Goal: Information Seeking & Learning: Find specific fact

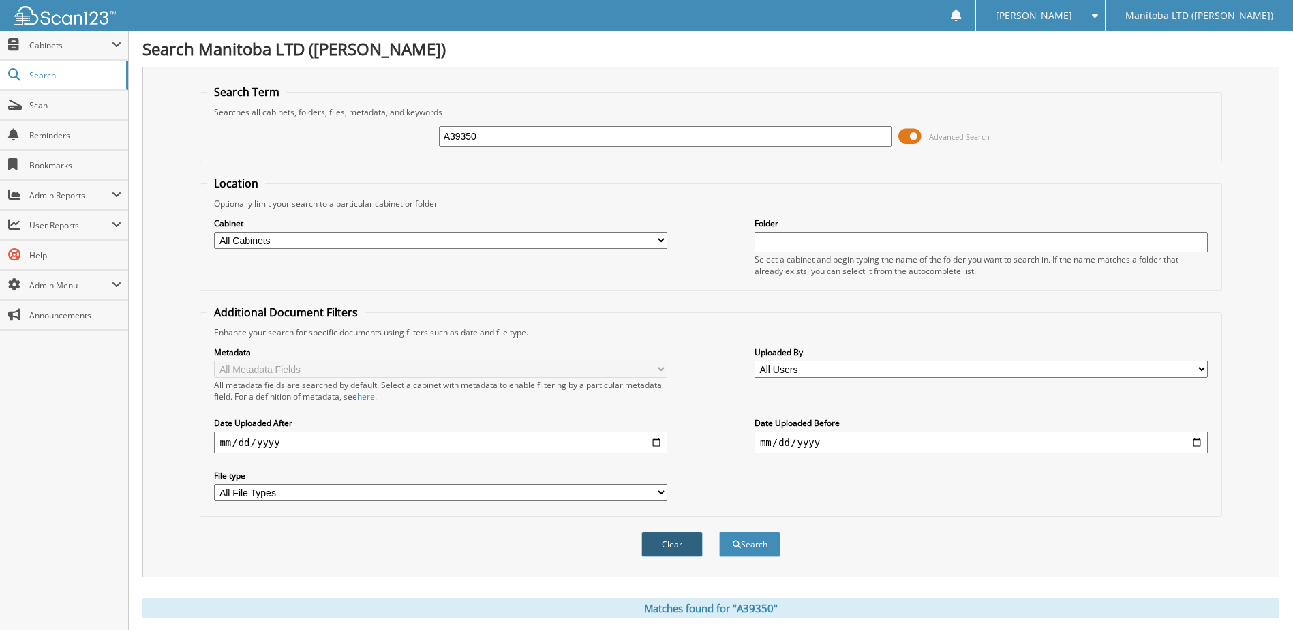
drag, startPoint x: 681, startPoint y: 549, endPoint x: 703, endPoint y: 489, distance: 64.5
click at [678, 549] on button "Clear" at bounding box center [671, 544] width 61 height 25
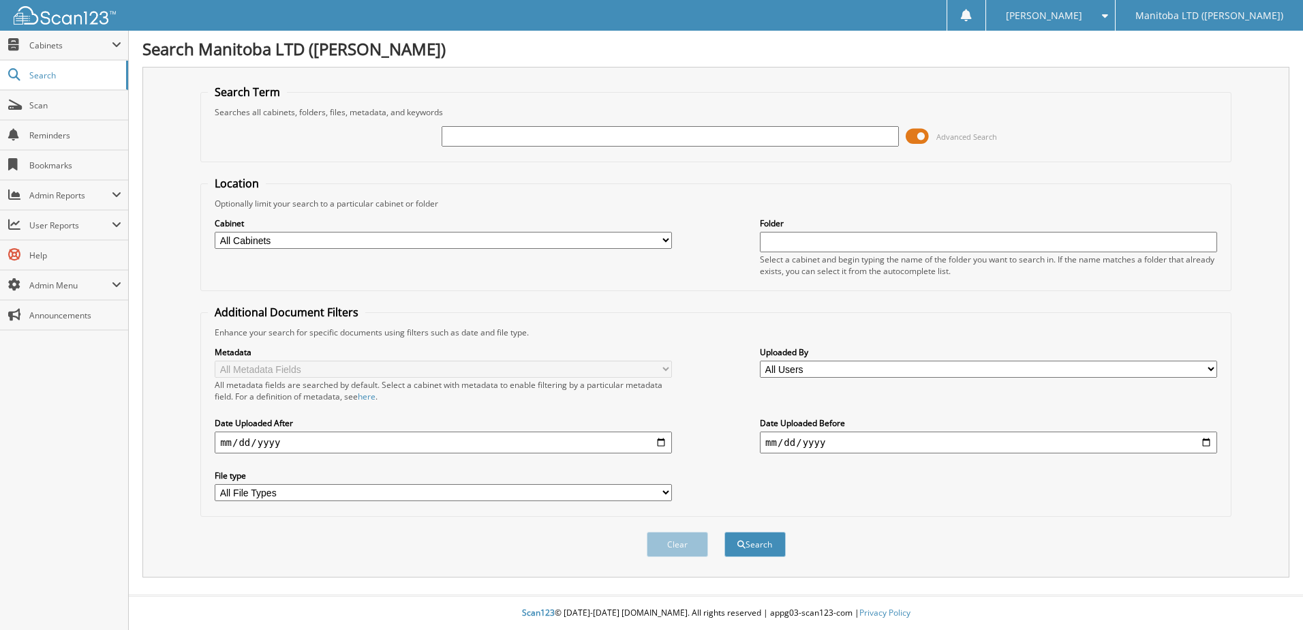
click at [624, 131] on input "text" at bounding box center [670, 136] width 457 height 20
type input "A38270"
click at [724, 532] on button "Search" at bounding box center [754, 544] width 61 height 25
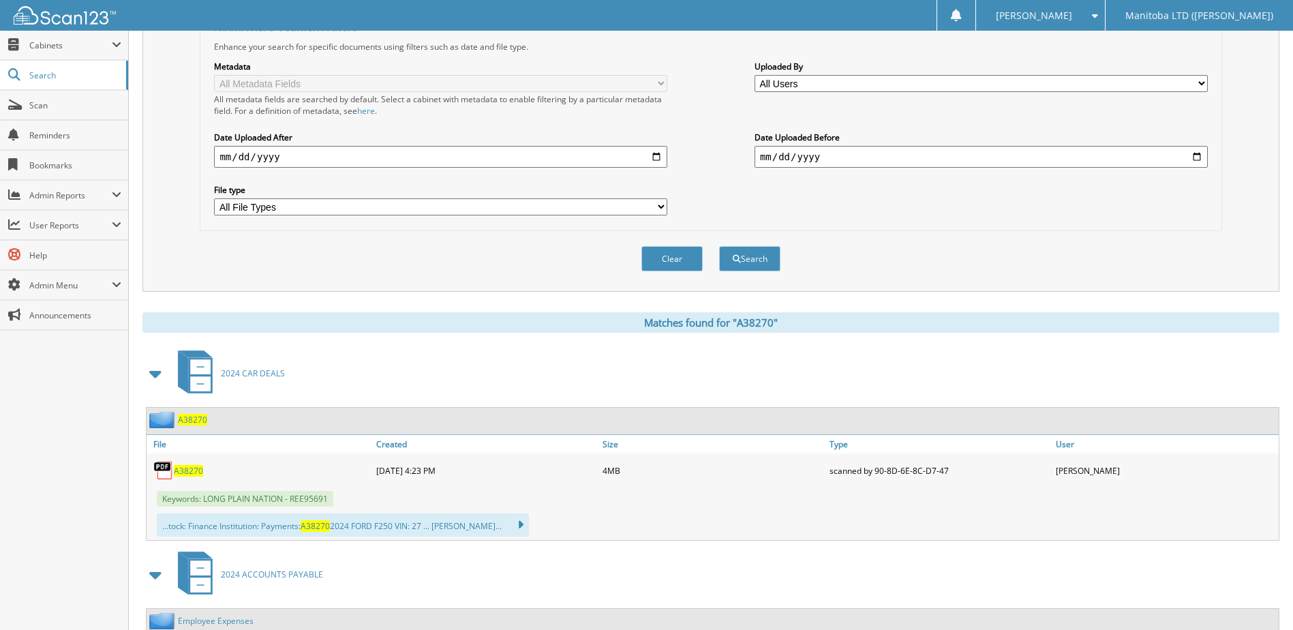
scroll to position [341, 0]
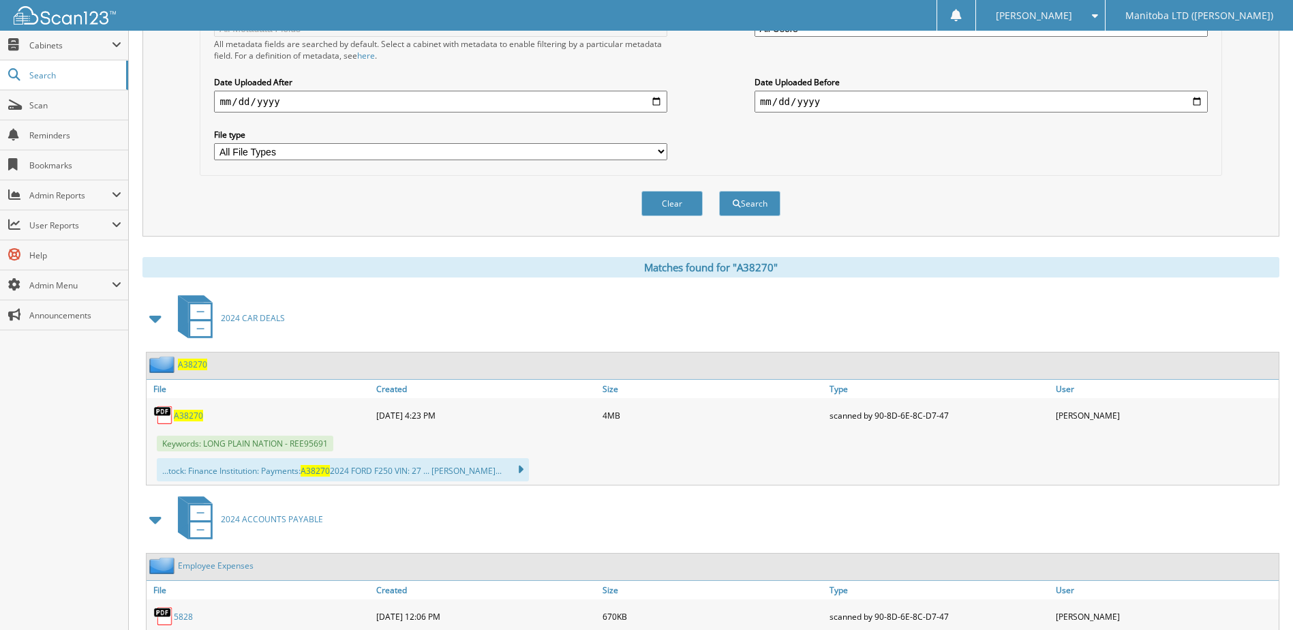
click at [181, 421] on span "A38270" at bounding box center [188, 416] width 29 height 12
click at [665, 200] on button "Clear" at bounding box center [671, 203] width 61 height 25
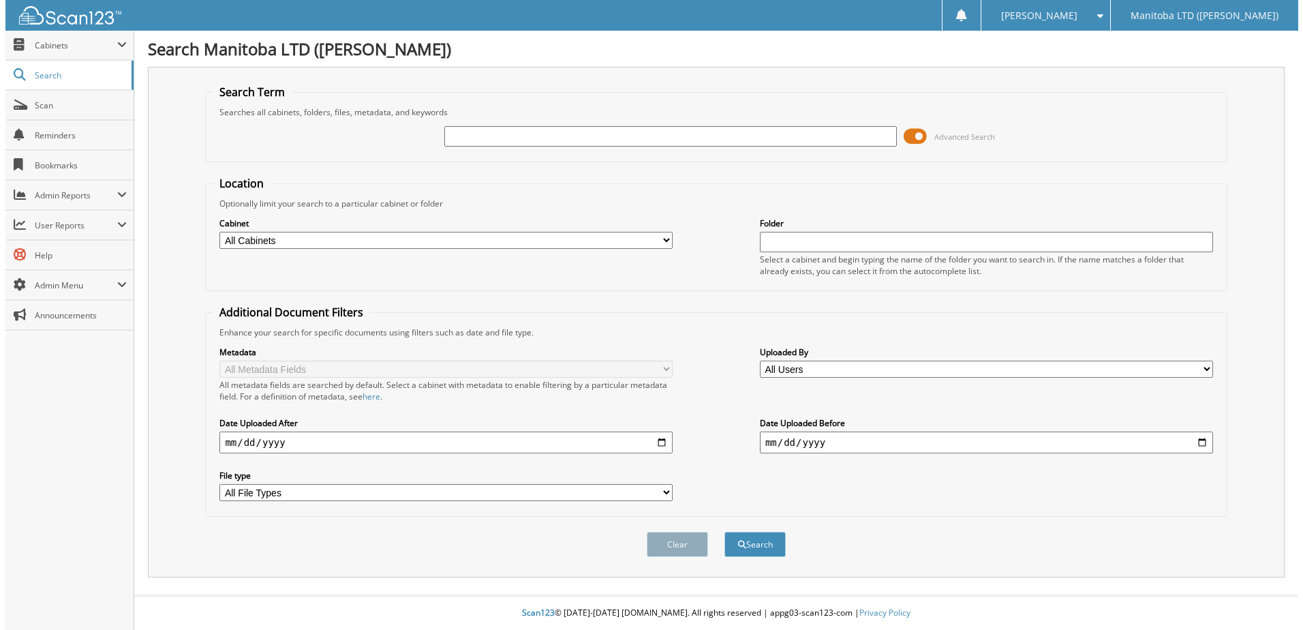
scroll to position [0, 0]
drag, startPoint x: 667, startPoint y: 136, endPoint x: 673, endPoint y: 129, distance: 8.7
click at [667, 136] on input "text" at bounding box center [670, 136] width 457 height 20
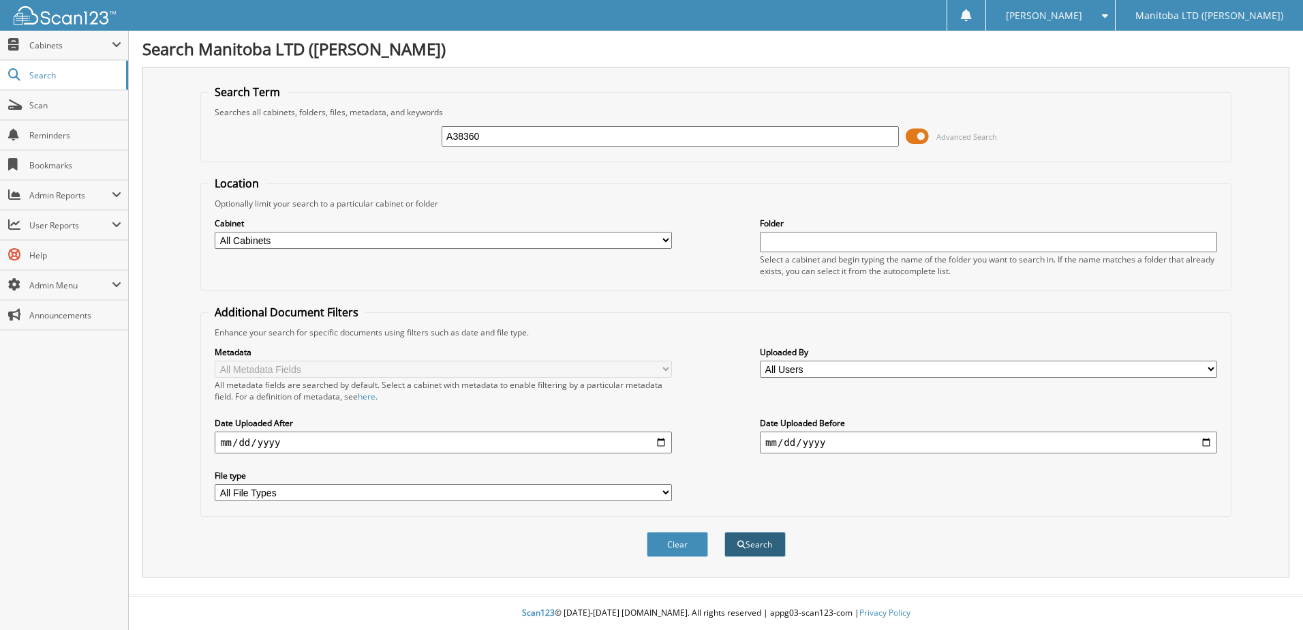
type input "A38360"
click at [752, 544] on button "Search" at bounding box center [754, 544] width 61 height 25
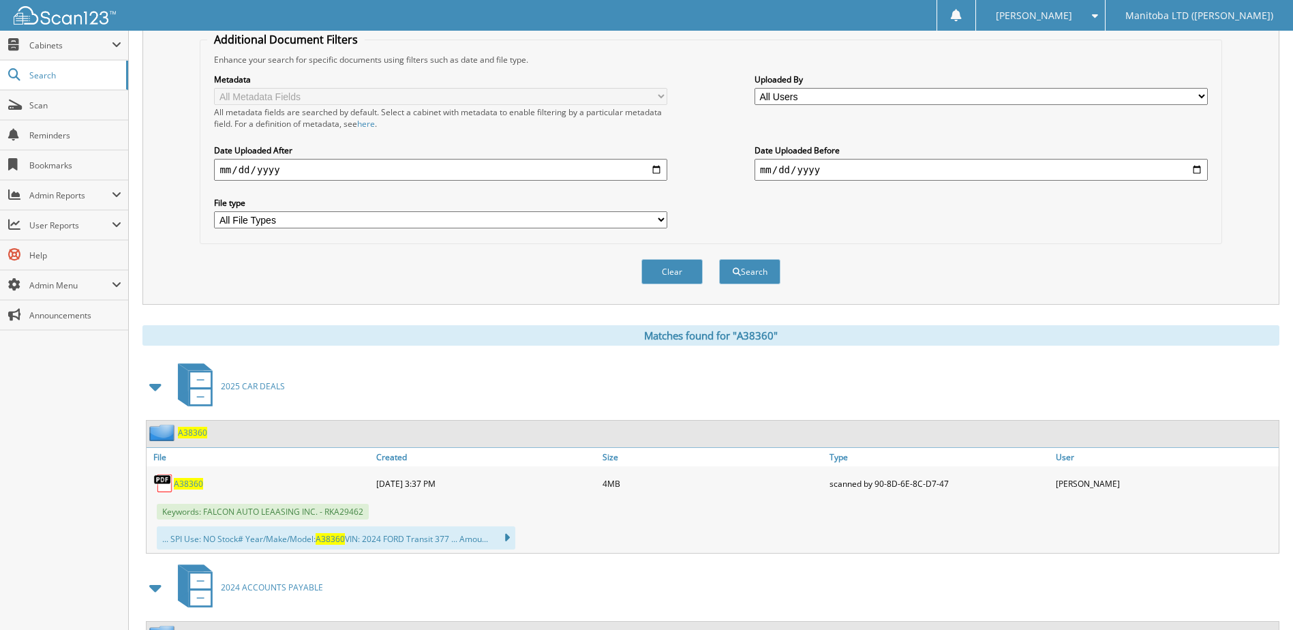
click at [185, 482] on span "A38360" at bounding box center [188, 484] width 29 height 12
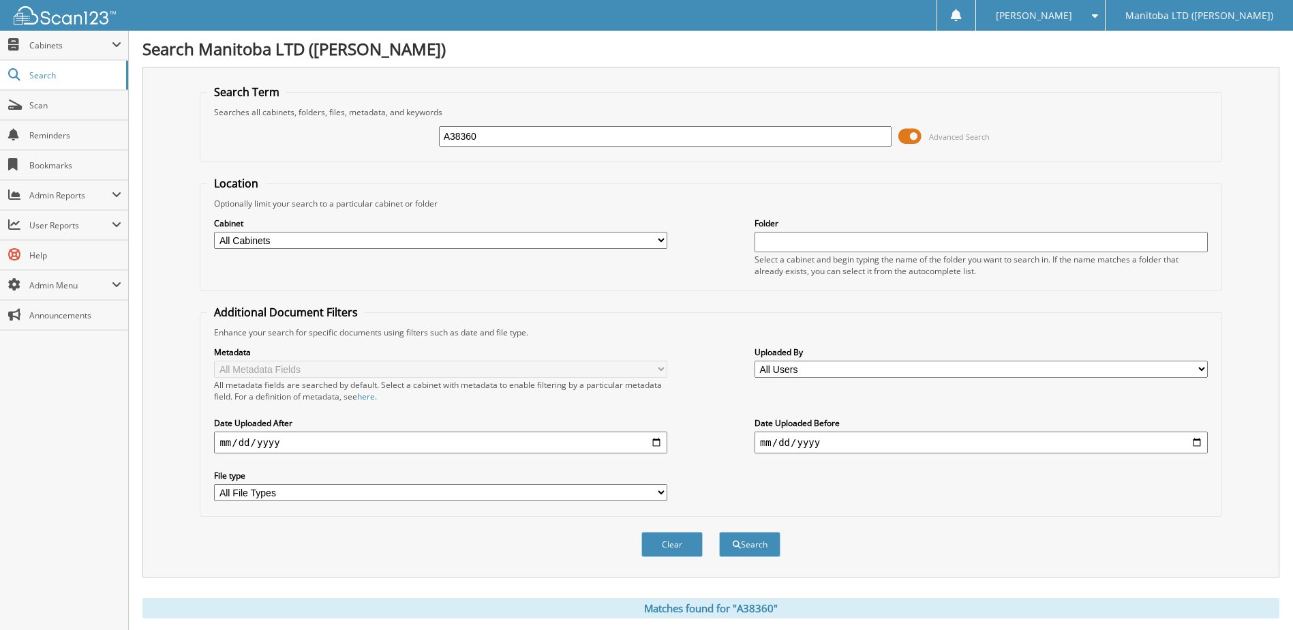
click at [679, 139] on input "A38360" at bounding box center [665, 136] width 453 height 20
type input "A35631"
click at [719, 532] on button "Search" at bounding box center [749, 544] width 61 height 25
drag, startPoint x: 736, startPoint y: 148, endPoint x: 743, endPoint y: 141, distance: 9.6
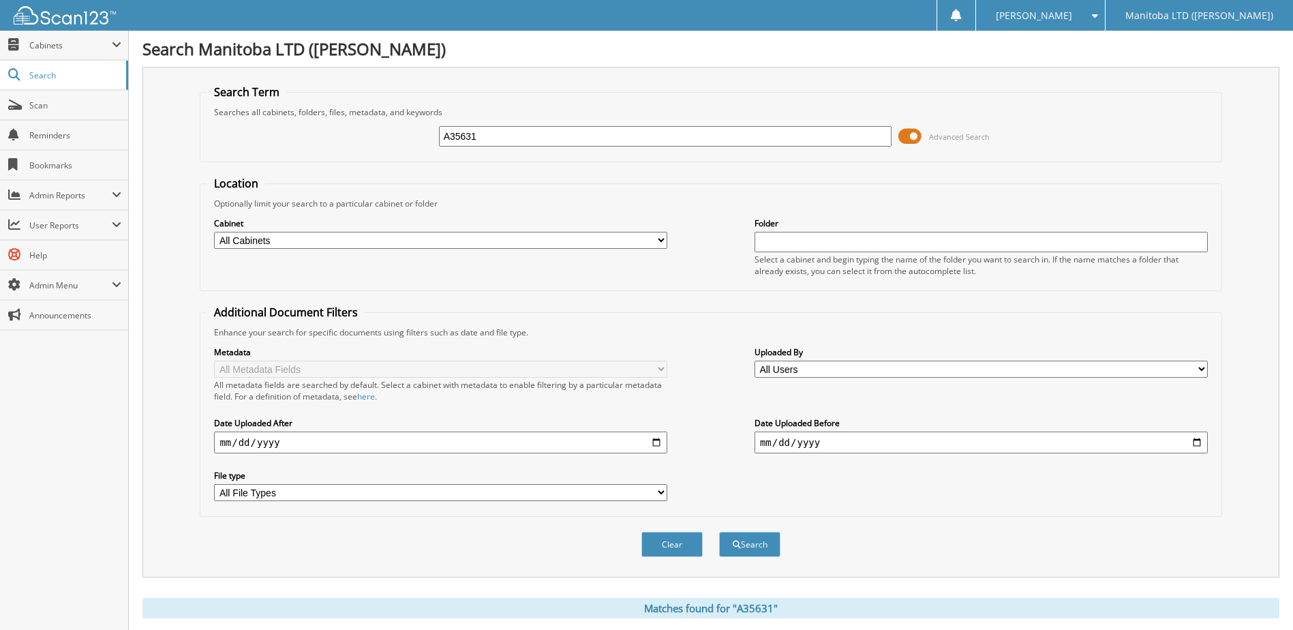
click at [736, 147] on div "A35631 Advanced Search" at bounding box center [710, 136] width 1007 height 37
click at [746, 138] on input "A35631" at bounding box center [665, 136] width 453 height 20
click at [744, 139] on input "A35631" at bounding box center [665, 136] width 453 height 20
type input "A39150"
click at [719, 532] on button "Search" at bounding box center [749, 544] width 61 height 25
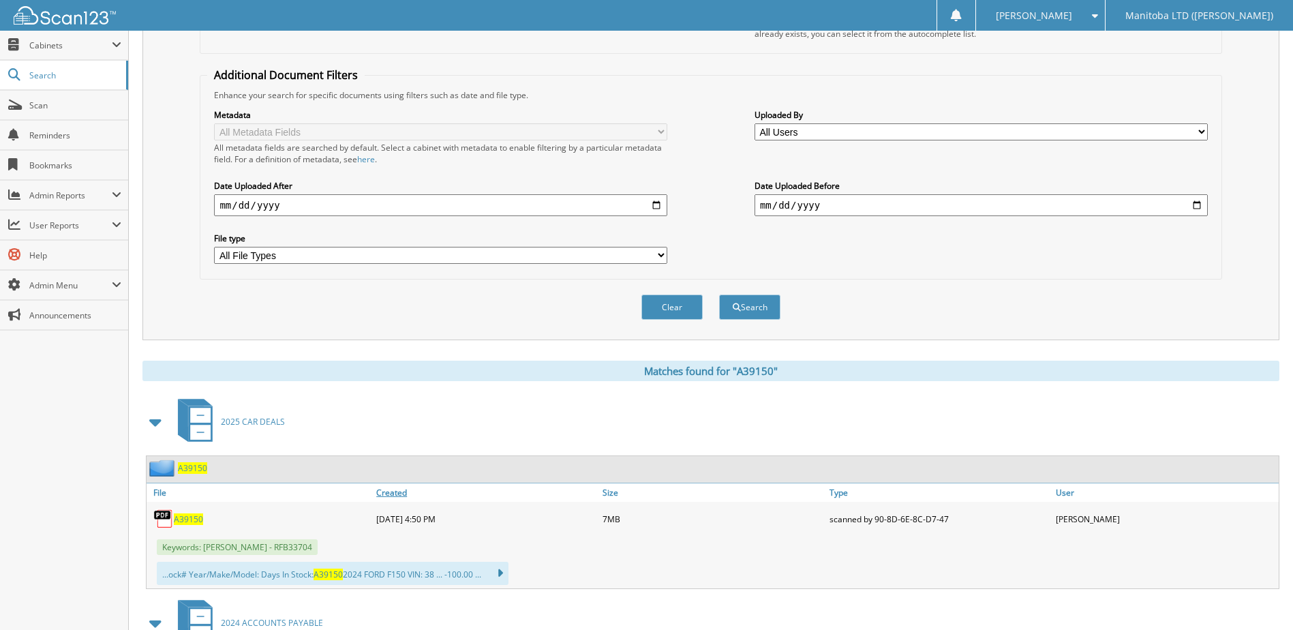
scroll to position [273, 0]
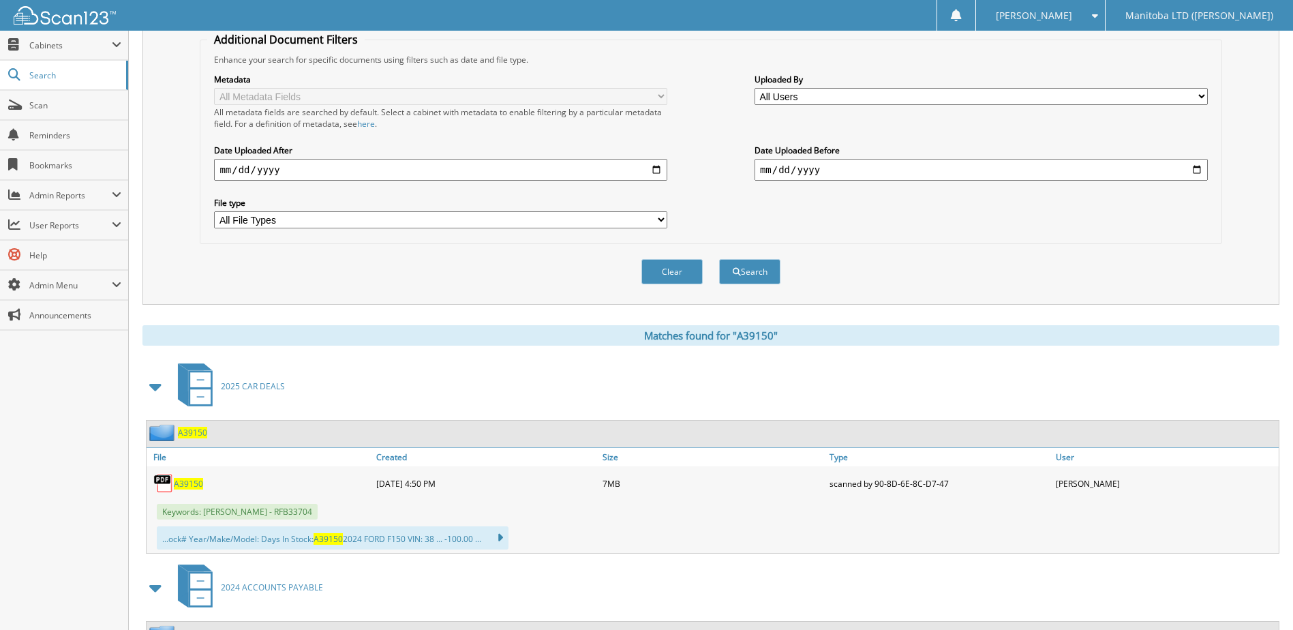
click at [187, 483] on span "A39150" at bounding box center [188, 484] width 29 height 12
drag, startPoint x: 675, startPoint y: 272, endPoint x: 688, endPoint y: 273, distance: 13.6
click at [676, 273] on button "Clear" at bounding box center [671, 271] width 61 height 25
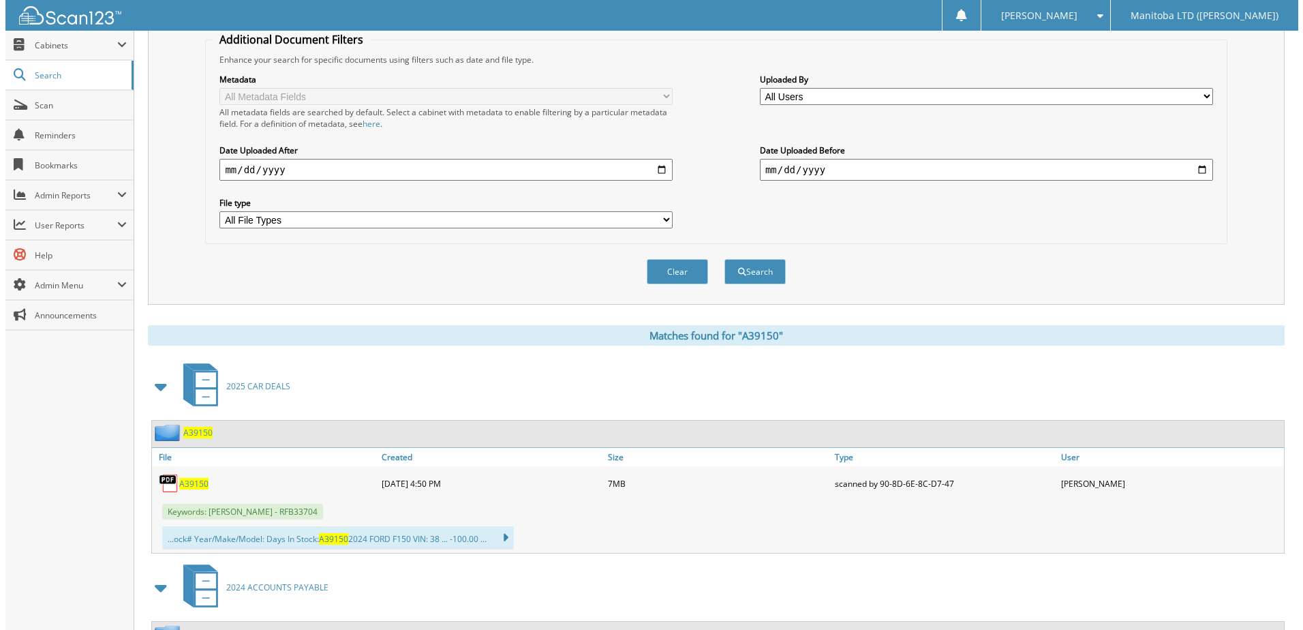
scroll to position [0, 0]
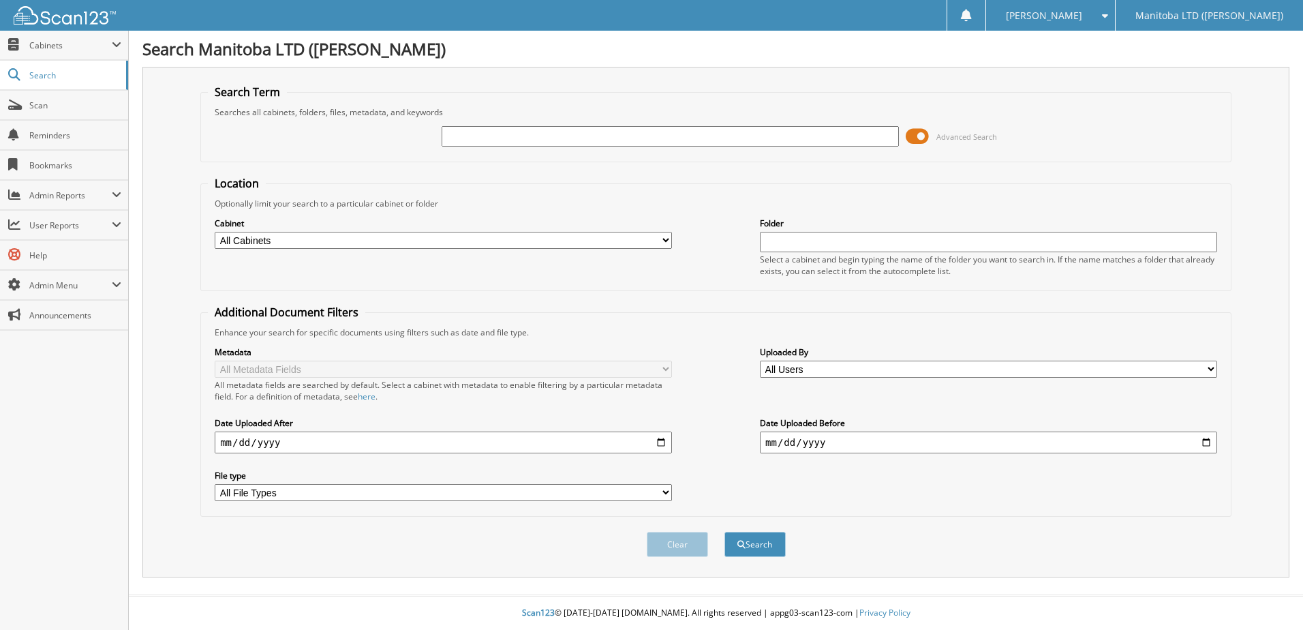
click at [666, 134] on input "text" at bounding box center [670, 136] width 457 height 20
type input "A39491"
click at [724, 532] on button "Search" at bounding box center [754, 544] width 61 height 25
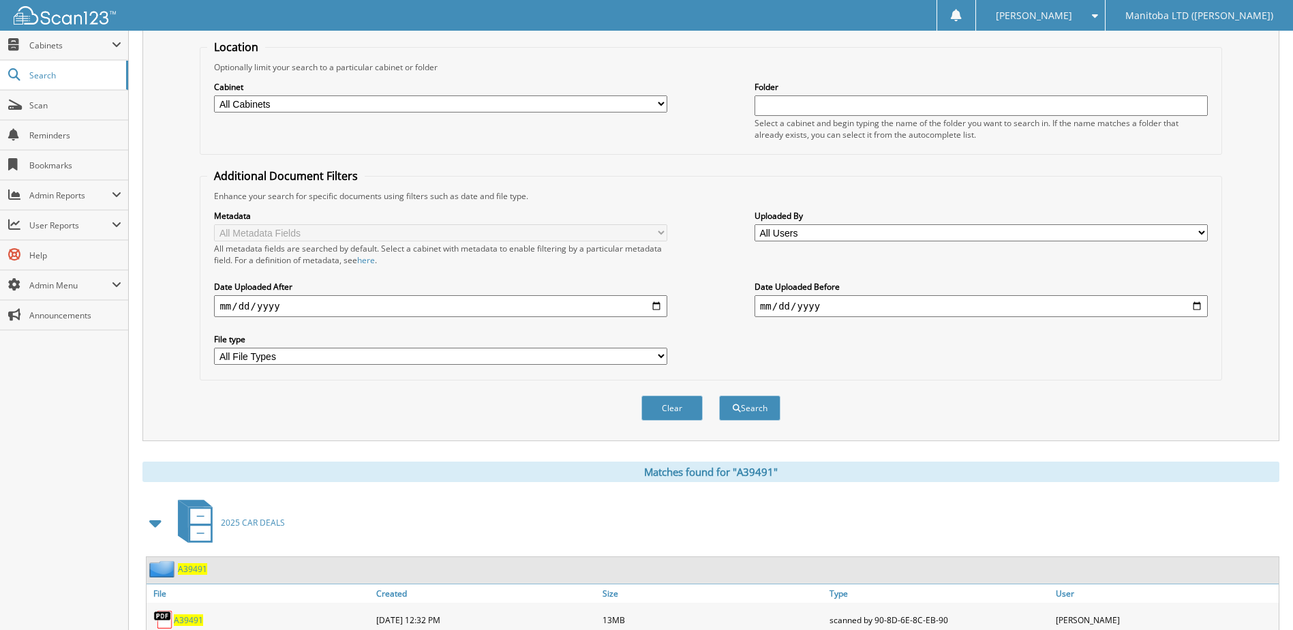
scroll to position [204, 0]
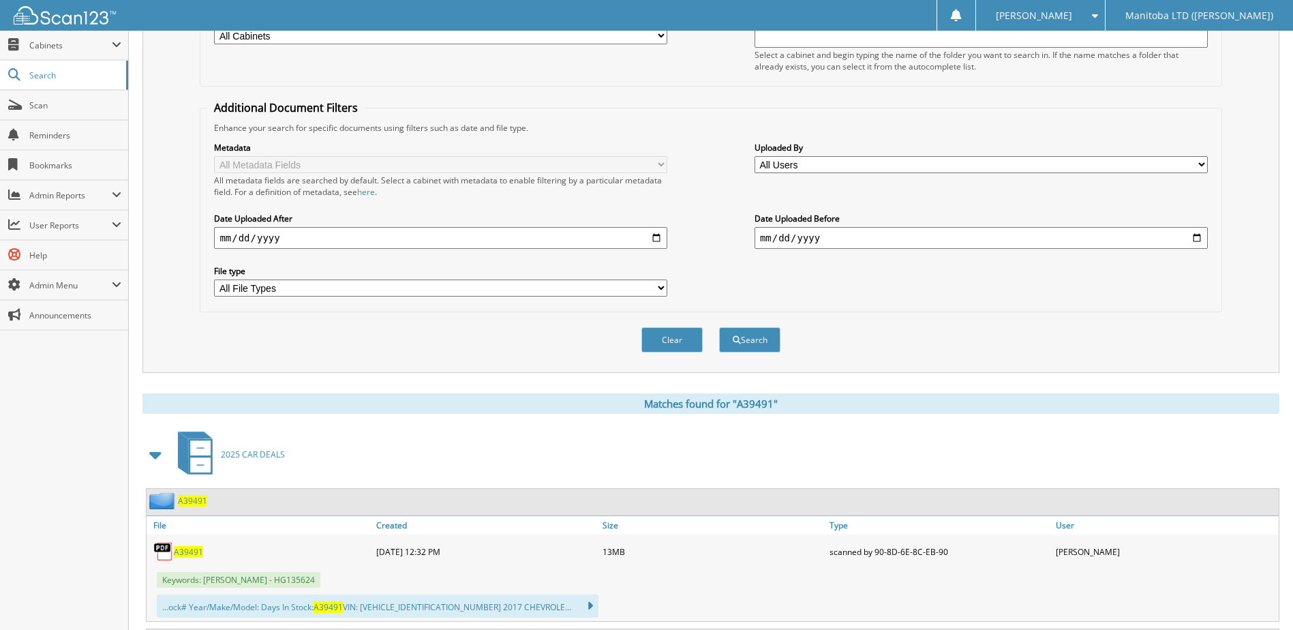
click at [184, 549] on span "A39491" at bounding box center [188, 552] width 29 height 12
